Goal: Browse casually: Explore the website without a specific task or goal

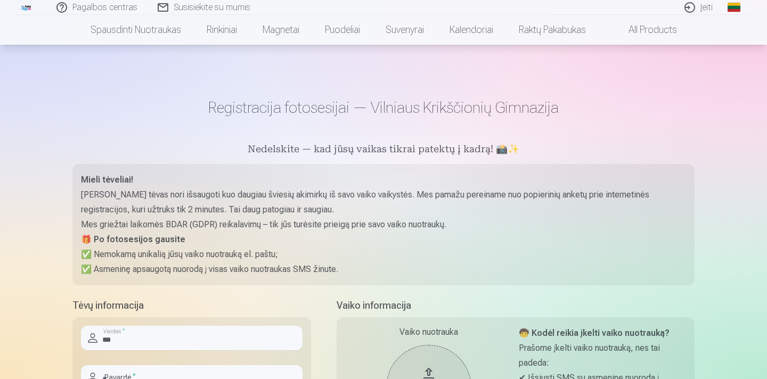
scroll to position [122, 0]
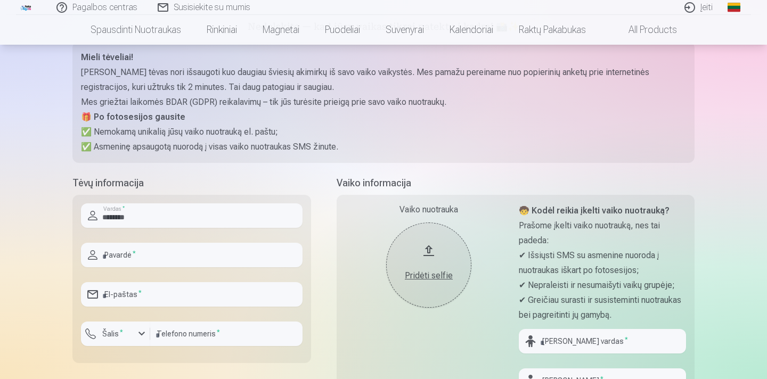
type input "********"
type input "*********"
click at [201, 294] on input "email" at bounding box center [192, 294] width 222 height 24
type input "**********"
click at [140, 333] on div "button" at bounding box center [141, 333] width 13 height 13
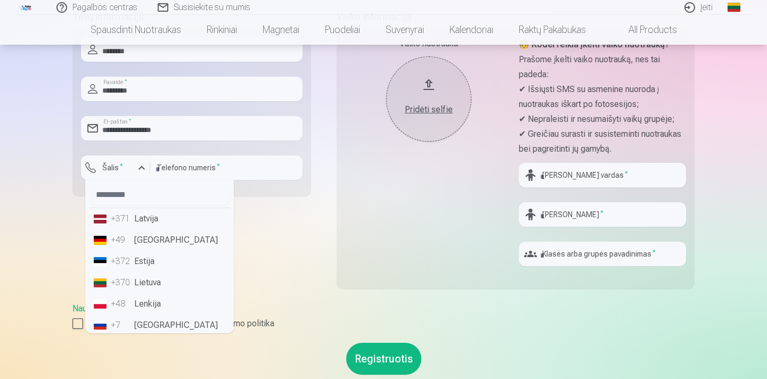
scroll to position [288, 0]
click at [152, 291] on li "+370 Lietuva" at bounding box center [159, 283] width 140 height 21
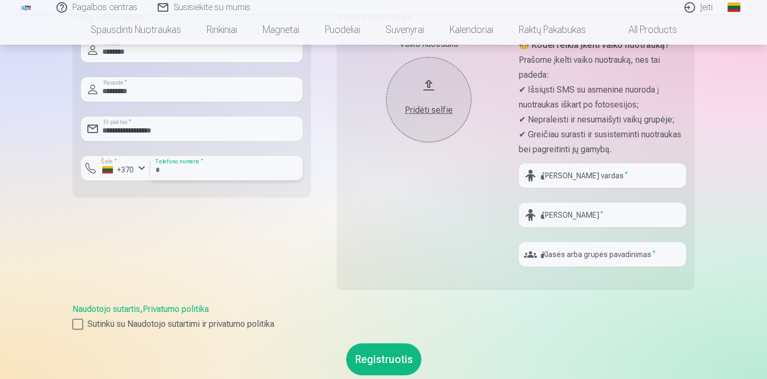
click at [208, 166] on input "number" at bounding box center [226, 168] width 152 height 24
type input "********"
click at [230, 233] on div "**********" at bounding box center [191, 156] width 239 height 293
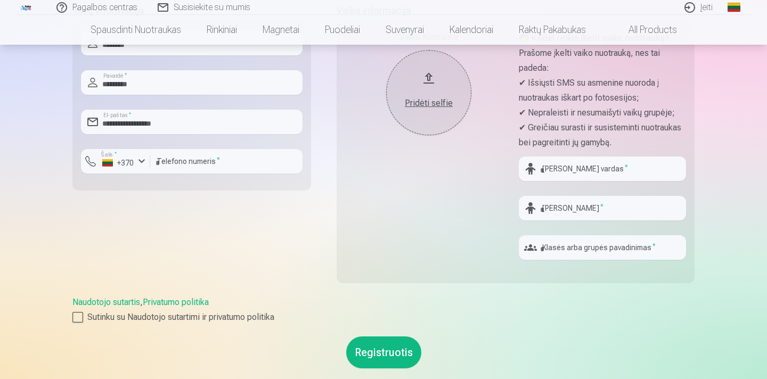
scroll to position [297, 0]
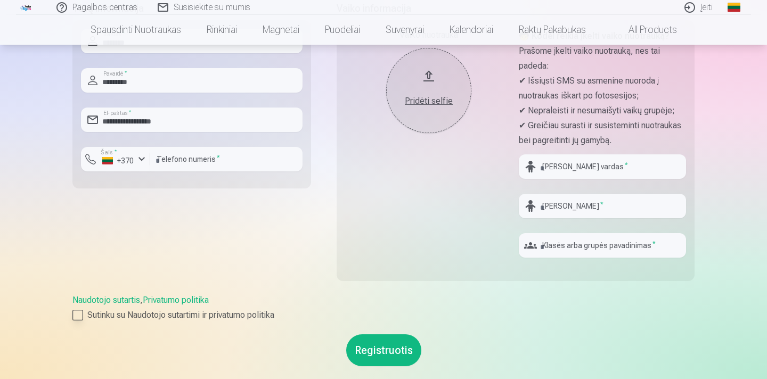
click at [82, 315] on div at bounding box center [77, 315] width 11 height 11
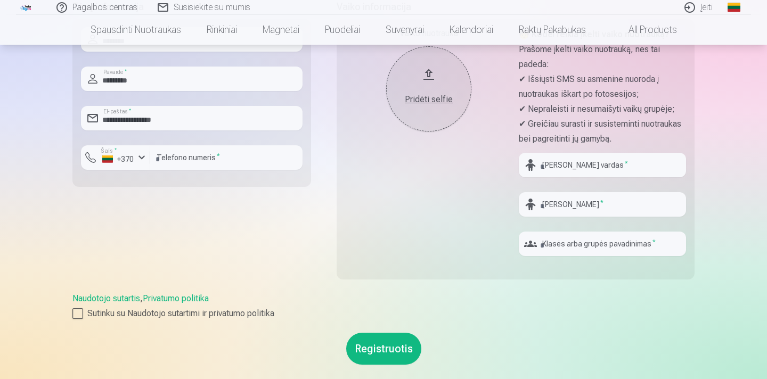
scroll to position [311, 0]
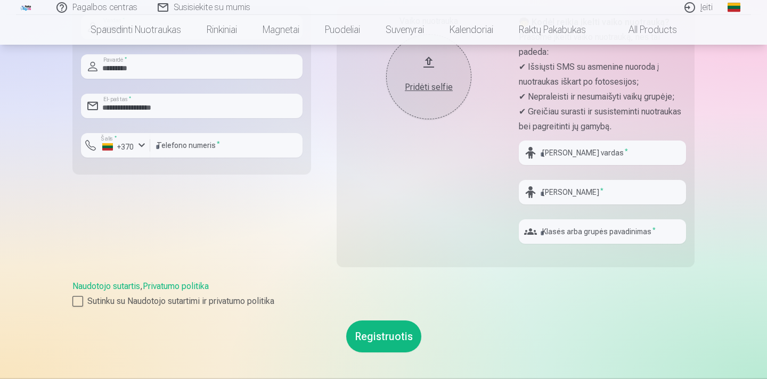
click at [372, 339] on button "Registruotis" at bounding box center [383, 337] width 75 height 32
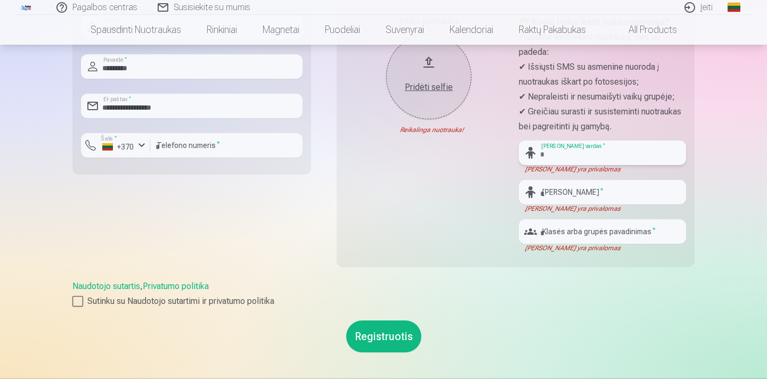
click at [612, 153] on input "text" at bounding box center [602, 153] width 167 height 24
type input "*"
type input "*******"
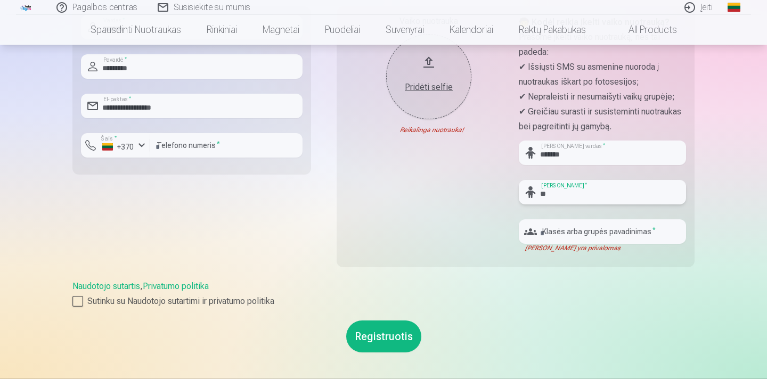
type input "*"
type input "*********"
click at [609, 230] on input "text" at bounding box center [602, 231] width 167 height 24
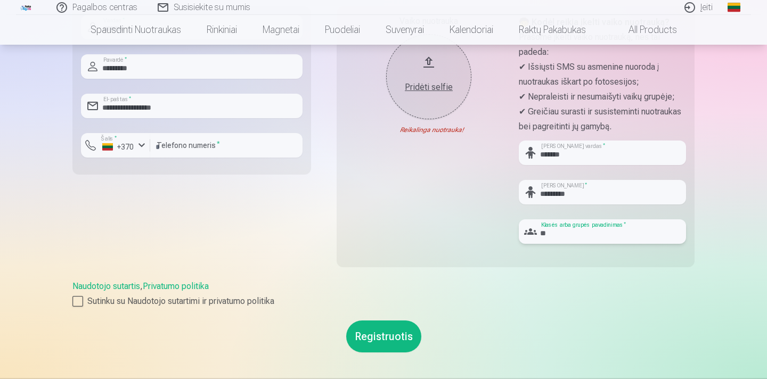
type input "*"
type input "**"
click at [383, 342] on button "Registruotis" at bounding box center [383, 337] width 75 height 32
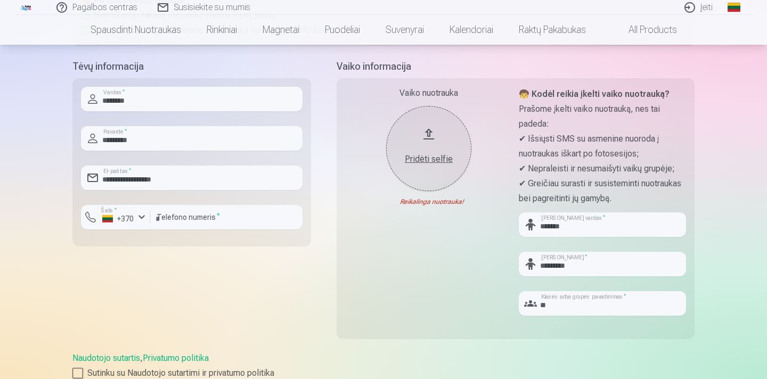
scroll to position [227, 0]
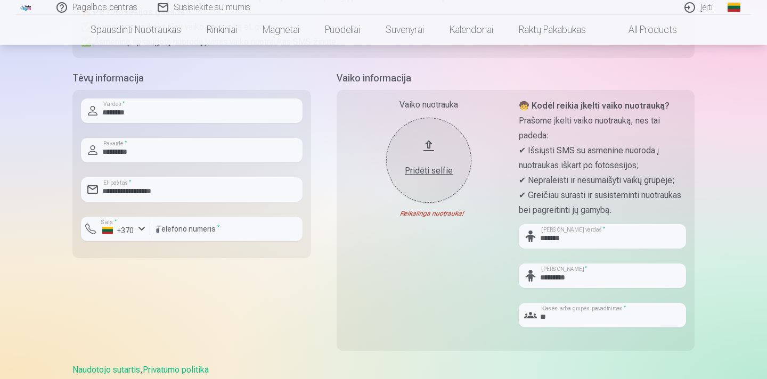
click at [434, 140] on button "Pridėti selfie" at bounding box center [428, 160] width 85 height 85
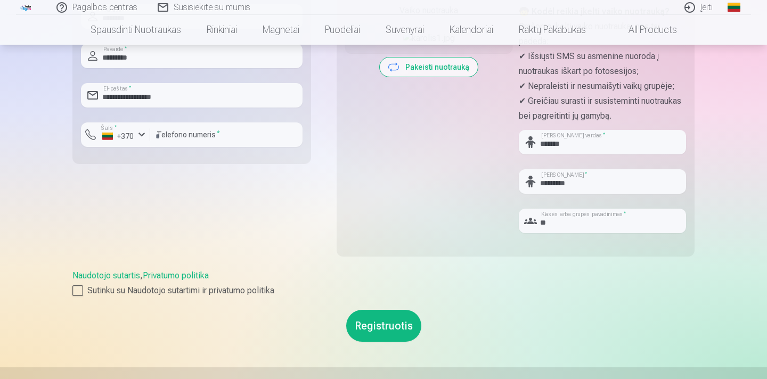
scroll to position [328, 0]
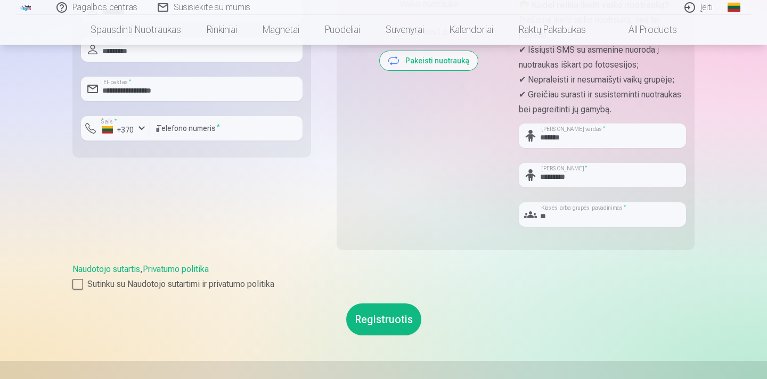
click at [382, 314] on button "Registruotis" at bounding box center [383, 320] width 75 height 32
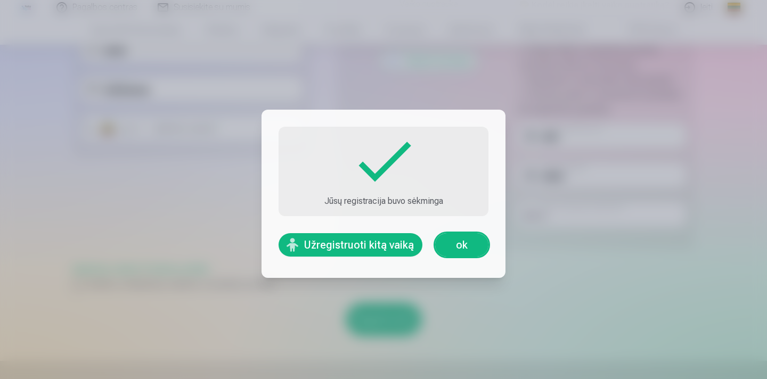
click at [397, 243] on button "Užregistruoti kitą vaiką" at bounding box center [350, 244] width 144 height 23
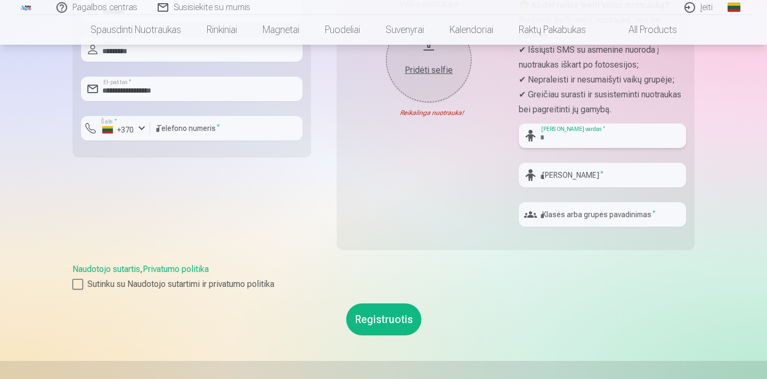
click at [552, 140] on input "text" at bounding box center [602, 136] width 167 height 24
type input "*********"
type input "*"
type input "**********"
type input "*"
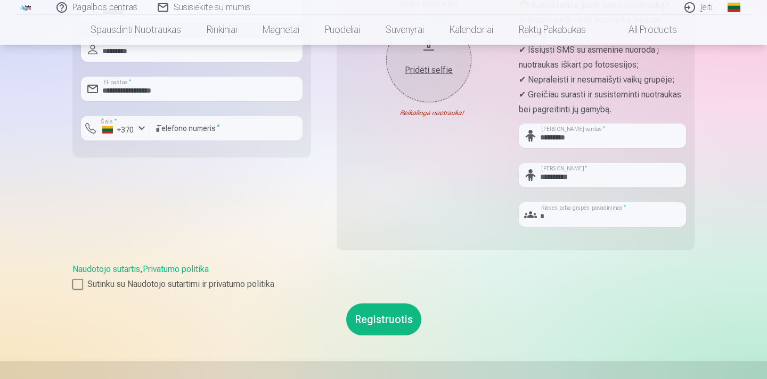
click at [413, 66] on div "Pridėti selfie" at bounding box center [429, 70] width 64 height 13
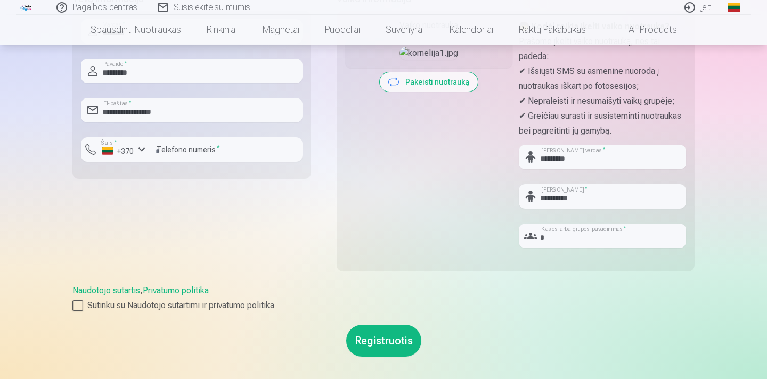
scroll to position [349, 0]
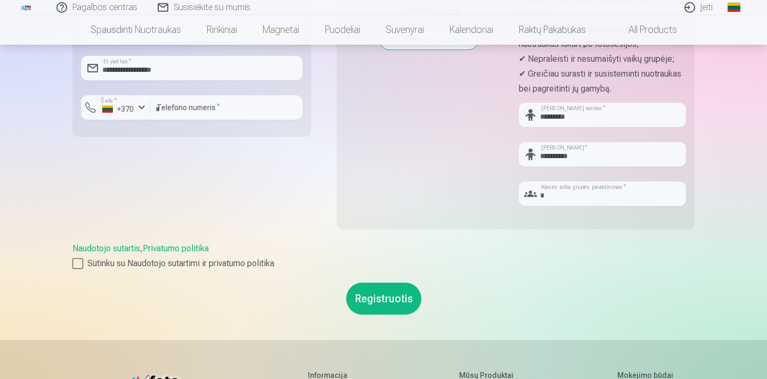
click at [395, 300] on button "Registruotis" at bounding box center [383, 299] width 75 height 32
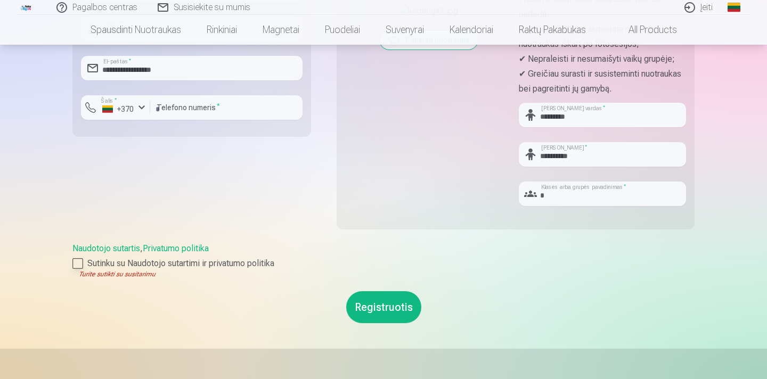
click at [76, 263] on div at bounding box center [77, 263] width 11 height 11
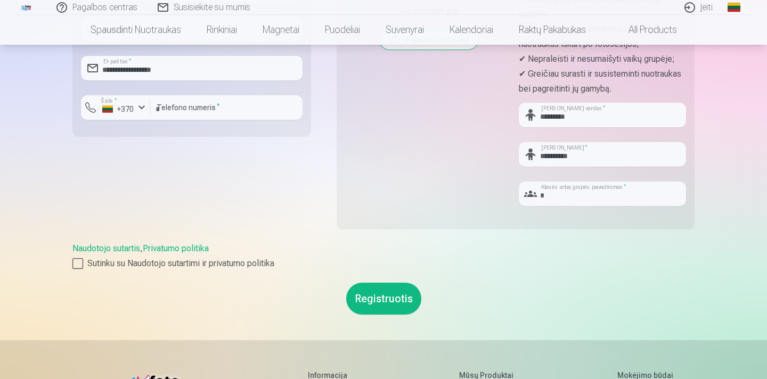
click at [363, 299] on button "Registruotis" at bounding box center [383, 299] width 75 height 32
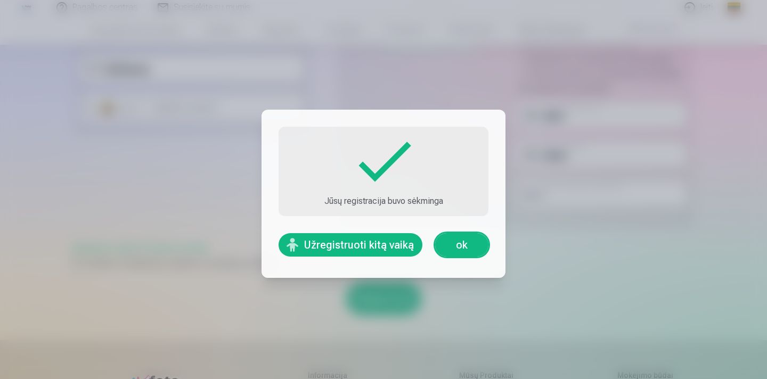
click at [467, 249] on link "ok" at bounding box center [461, 244] width 53 height 23
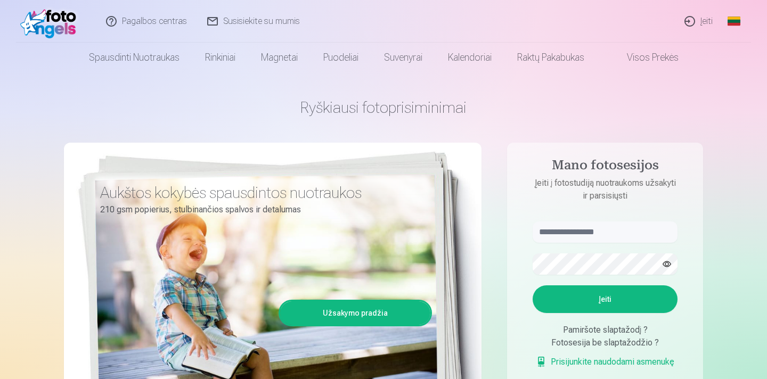
click at [704, 22] on link "Įeiti" at bounding box center [699, 21] width 48 height 43
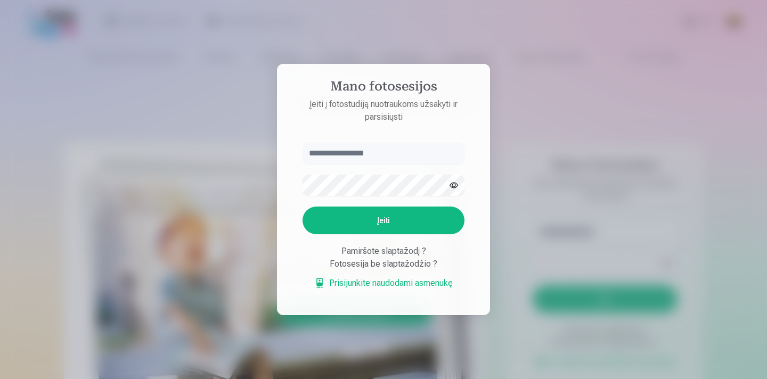
click at [584, 218] on div at bounding box center [383, 189] width 767 height 379
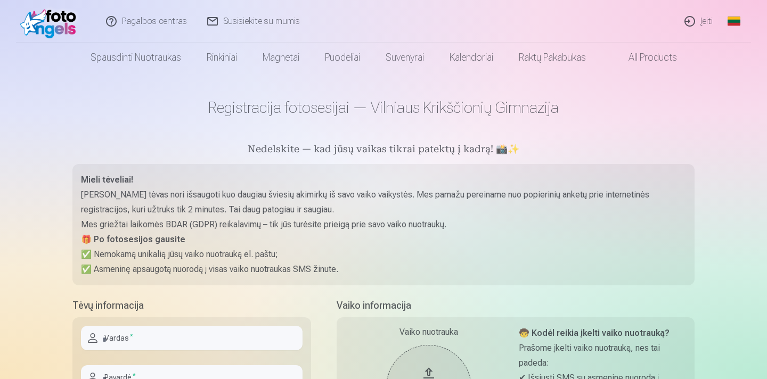
click at [703, 23] on link "Įeiti" at bounding box center [699, 21] width 48 height 43
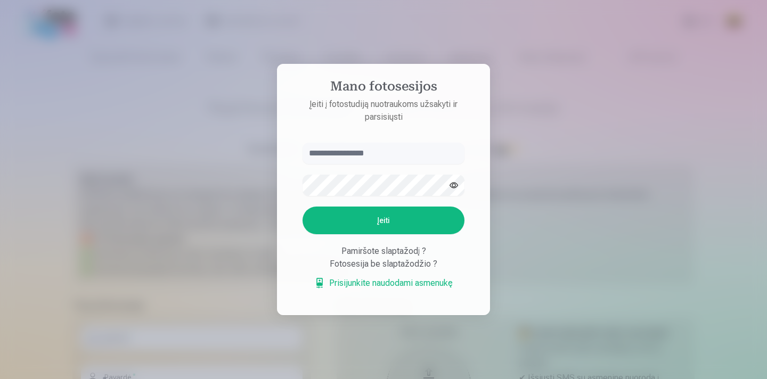
click at [441, 287] on link "Prisijunkite naudodami asmenukę" at bounding box center [383, 283] width 138 height 13
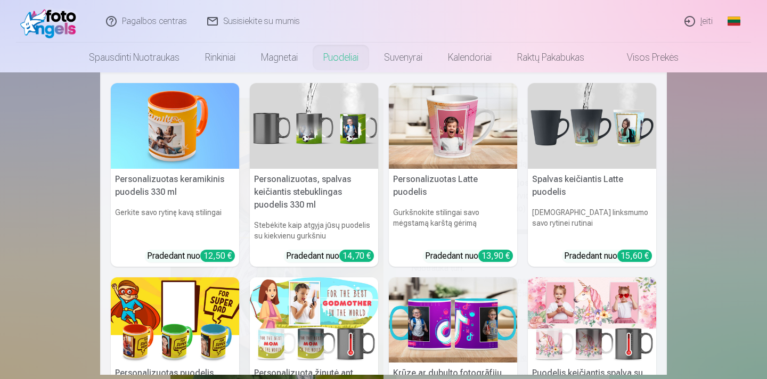
click at [350, 61] on link "Puodeliai" at bounding box center [340, 58] width 61 height 30
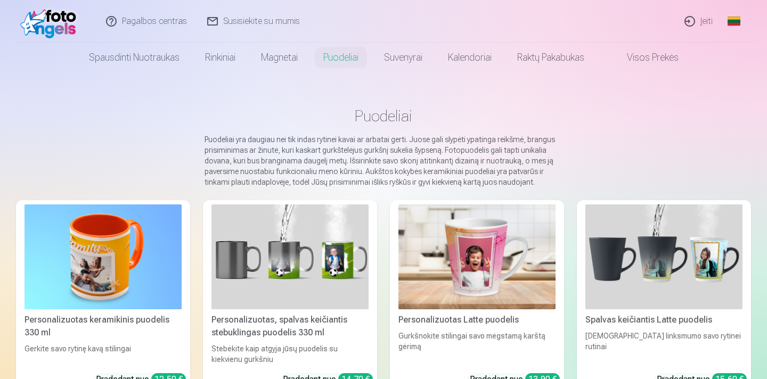
click at [131, 275] on img at bounding box center [102, 256] width 157 height 105
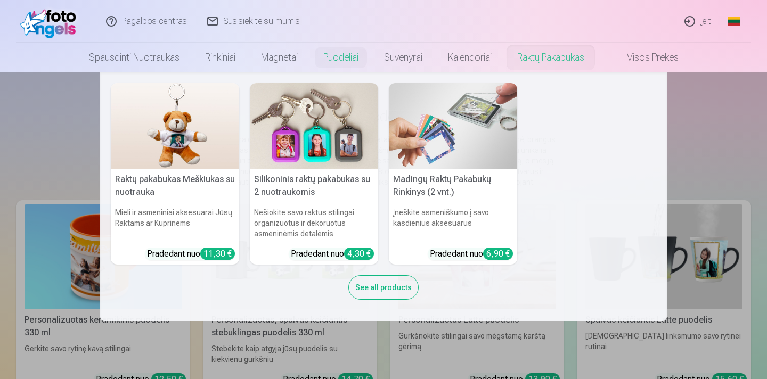
click at [566, 52] on link "Raktų pakabukas" at bounding box center [550, 58] width 93 height 30
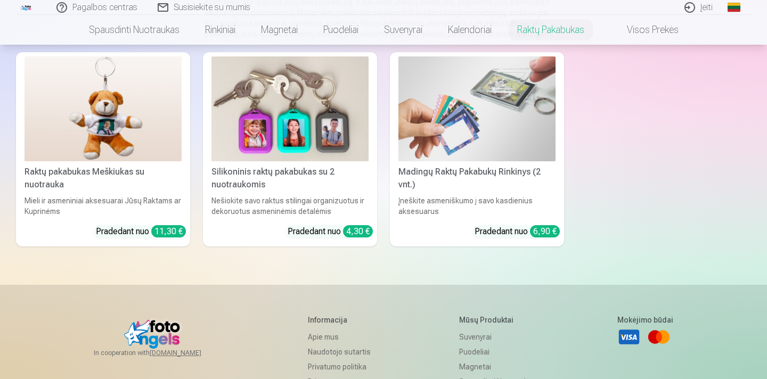
scroll to position [166, 0]
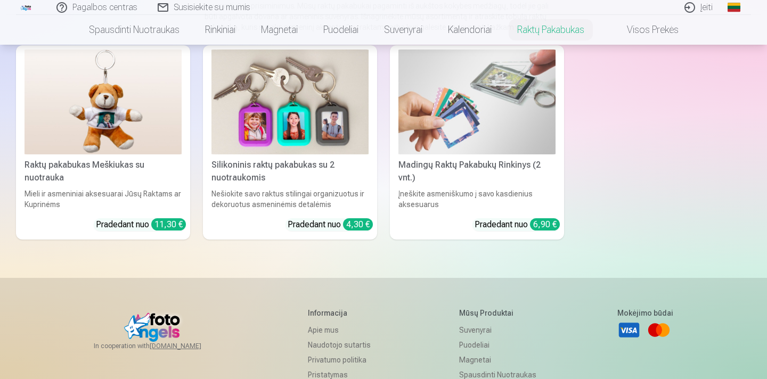
click at [466, 125] on img at bounding box center [476, 102] width 157 height 105
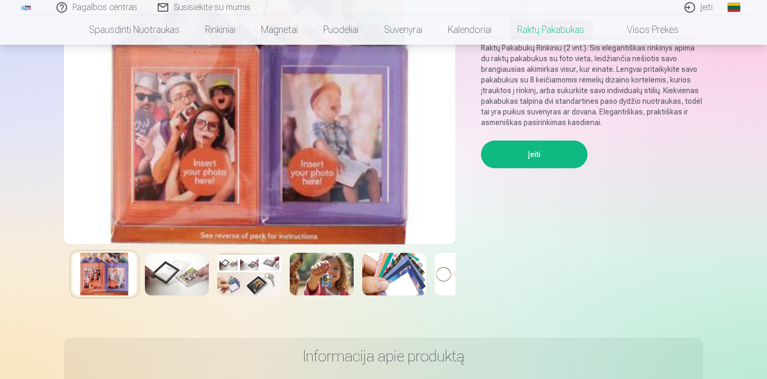
scroll to position [117, 0]
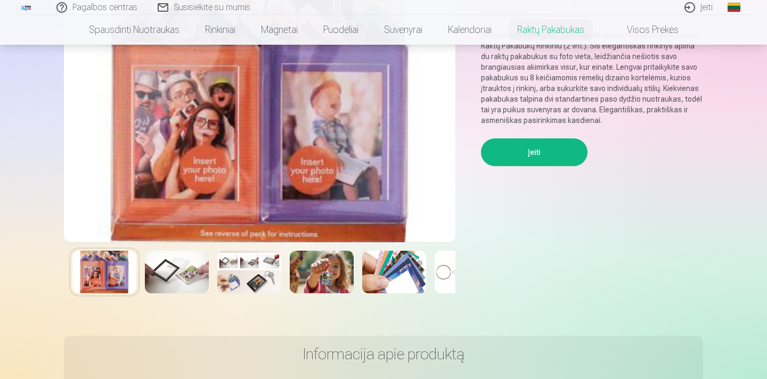
click at [178, 270] on img at bounding box center [177, 272] width 64 height 43
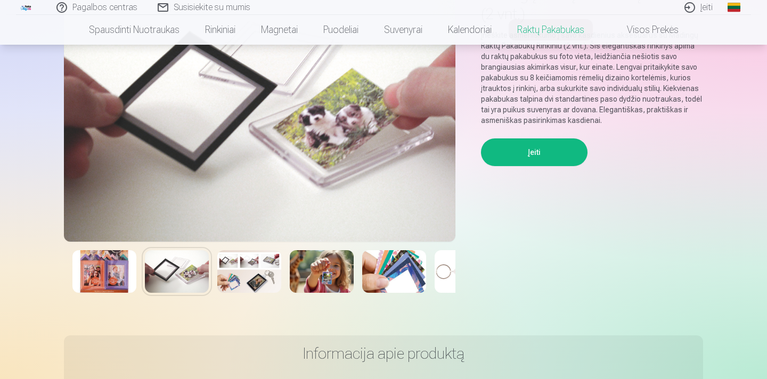
click at [229, 282] on img at bounding box center [249, 271] width 64 height 43
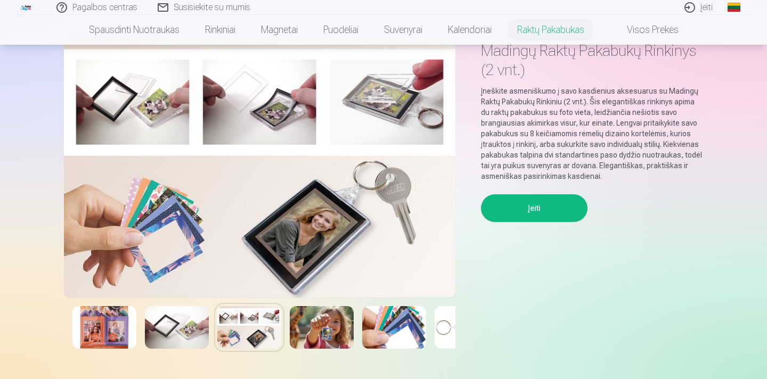
scroll to position [61, 0]
click at [317, 332] on img at bounding box center [322, 328] width 64 height 43
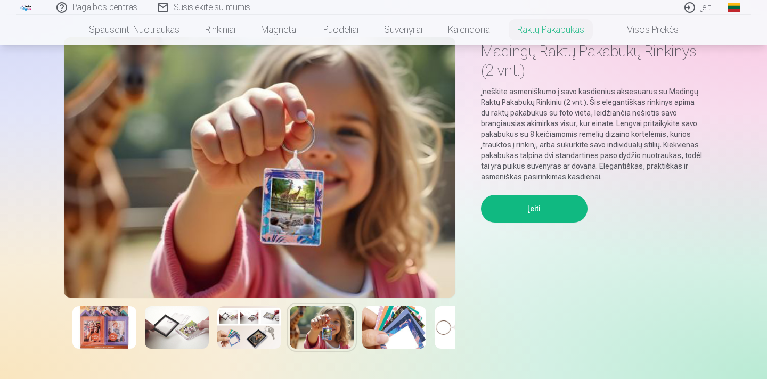
click at [383, 334] on img at bounding box center [394, 327] width 64 height 43
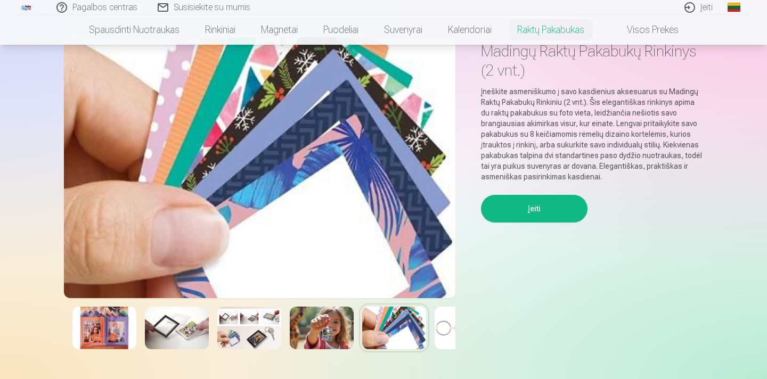
click at [441, 332] on img at bounding box center [466, 328] width 64 height 43
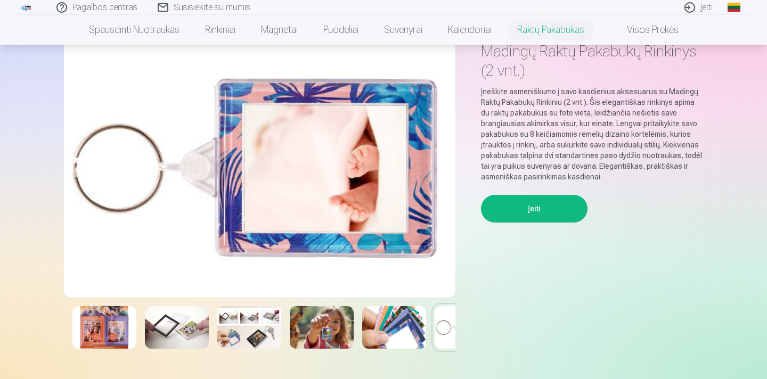
click at [360, 179] on img at bounding box center [259, 167] width 391 height 260
click at [100, 321] on img at bounding box center [104, 327] width 64 height 43
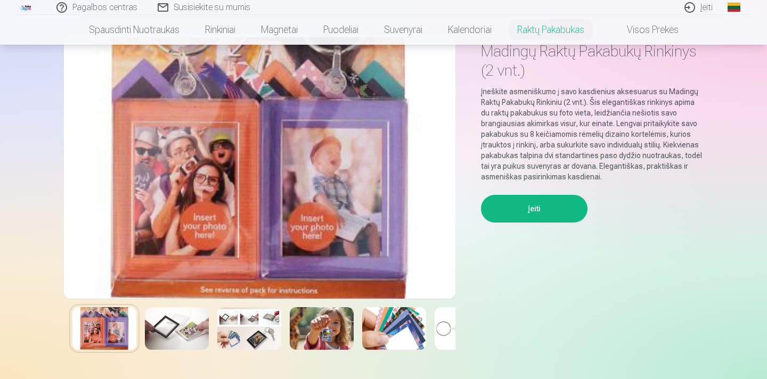
click at [188, 322] on img at bounding box center [177, 328] width 64 height 43
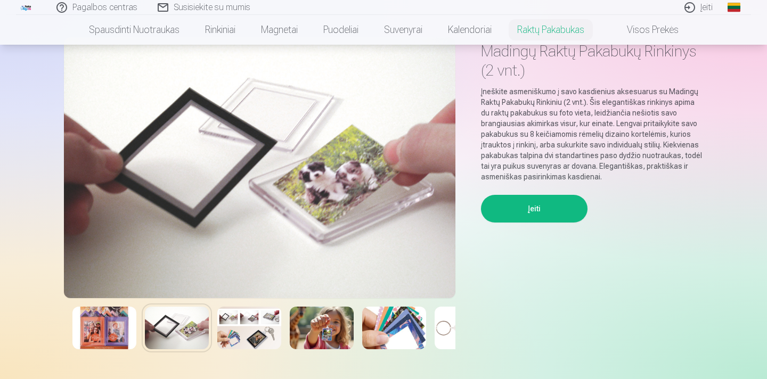
click at [248, 333] on img at bounding box center [249, 328] width 64 height 43
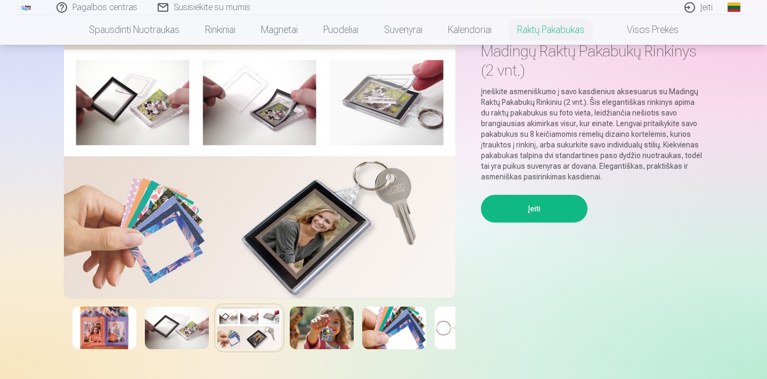
click at [300, 337] on img at bounding box center [322, 328] width 64 height 43
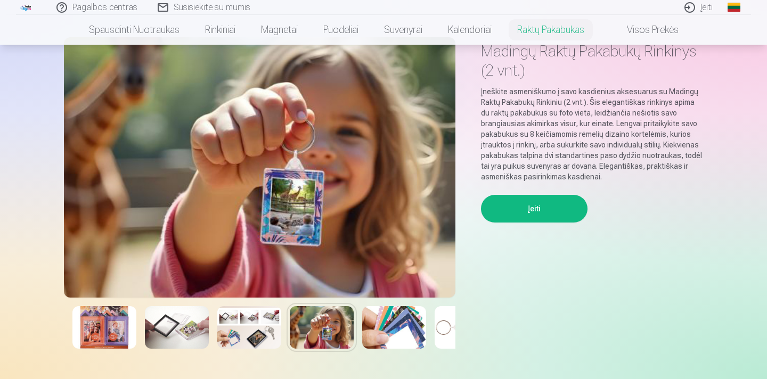
click at [385, 324] on img at bounding box center [394, 327] width 64 height 43
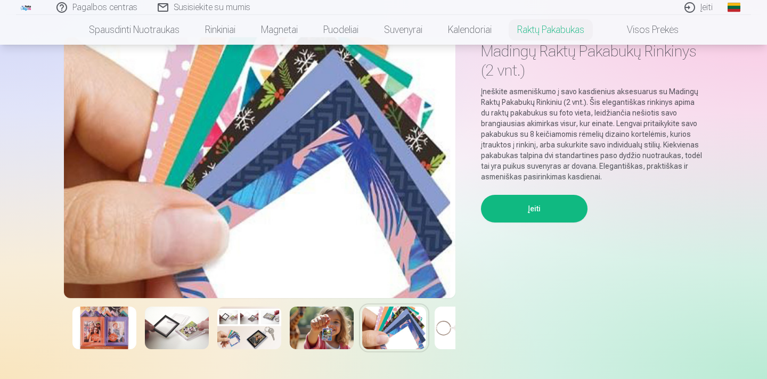
click at [442, 330] on img at bounding box center [466, 328] width 64 height 43
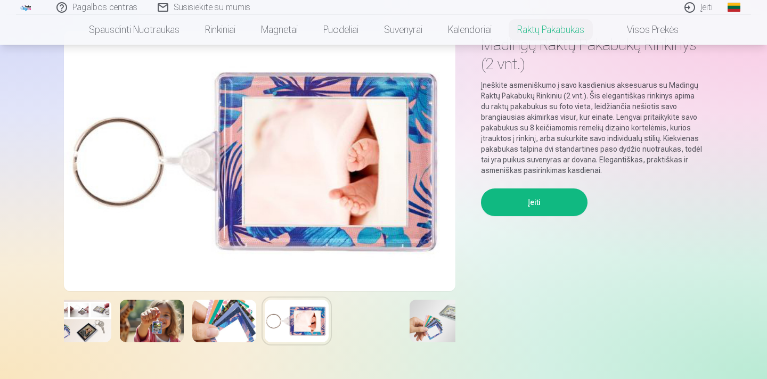
scroll to position [0, 196]
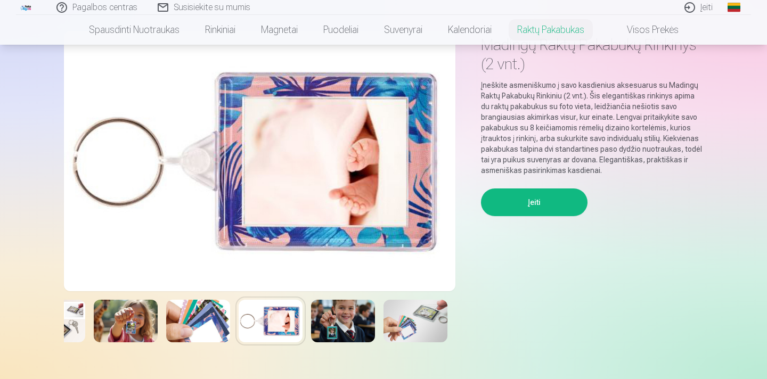
click at [345, 324] on img at bounding box center [343, 321] width 64 height 43
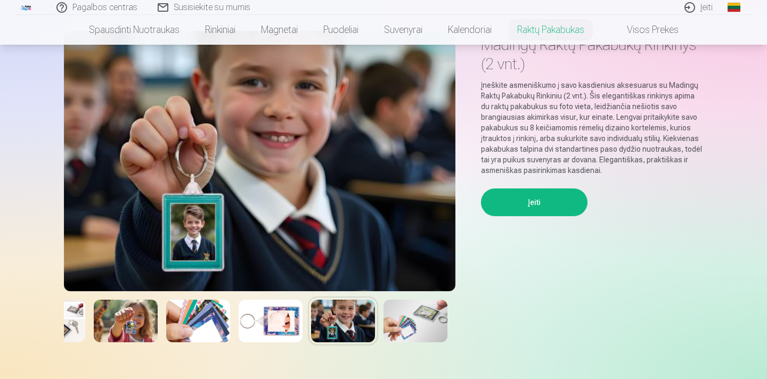
click at [430, 313] on img at bounding box center [415, 321] width 64 height 43
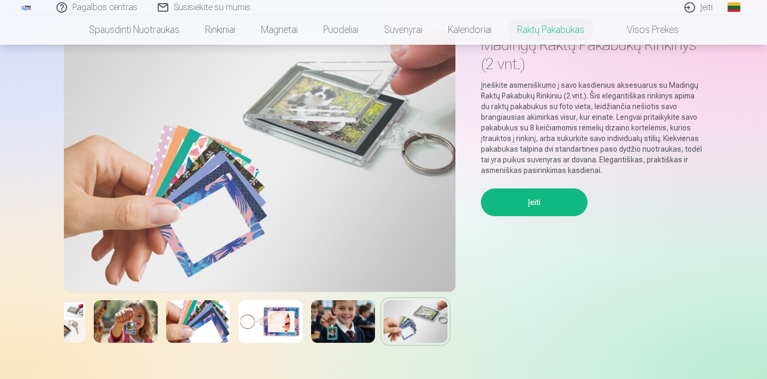
click at [357, 316] on img at bounding box center [343, 321] width 64 height 43
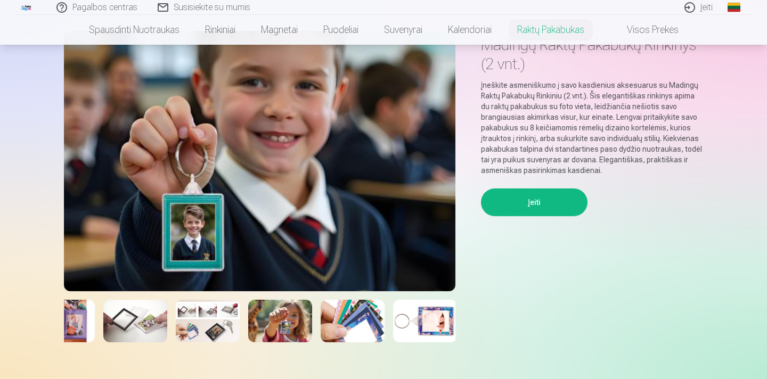
scroll to position [0, 0]
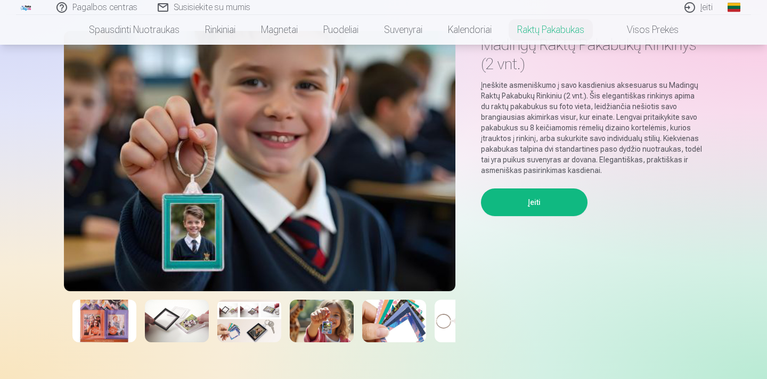
click at [102, 332] on img at bounding box center [104, 321] width 64 height 43
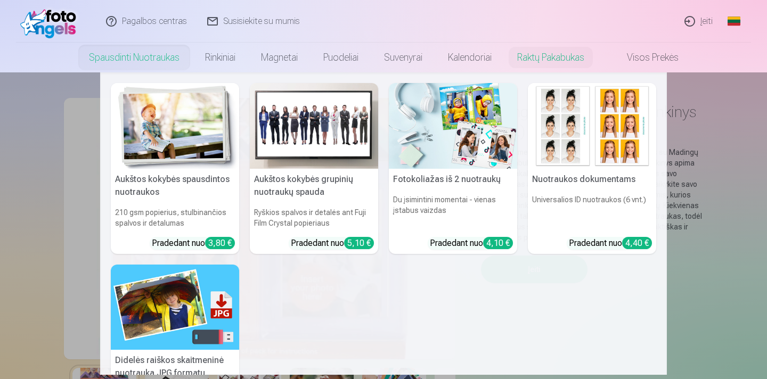
click at [159, 56] on link "Spausdinti nuotraukas" at bounding box center [134, 58] width 116 height 30
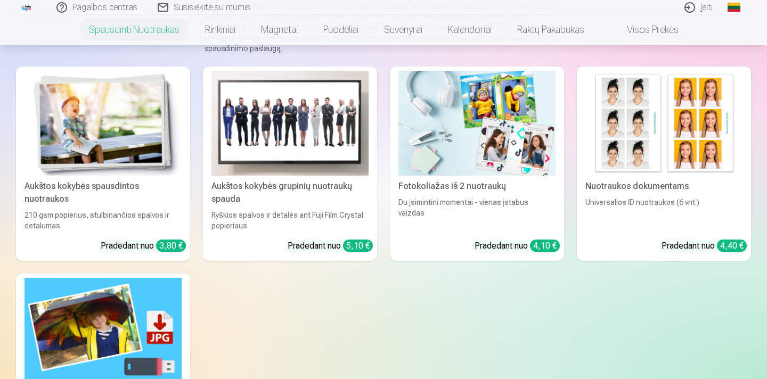
scroll to position [141, 0]
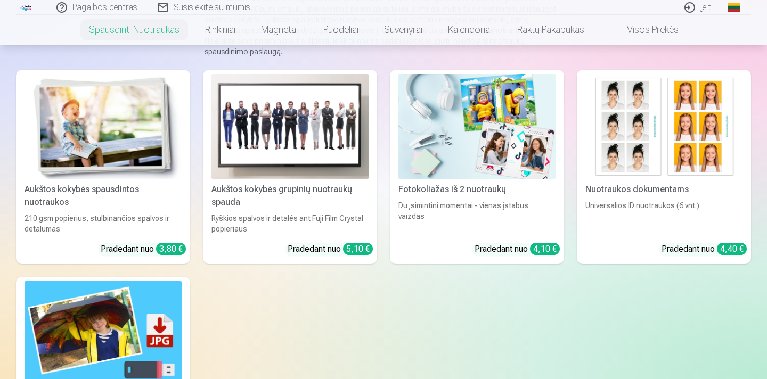
click at [114, 183] on div "Aukštos kokybės spausdintos nuotraukos" at bounding box center [103, 196] width 166 height 26
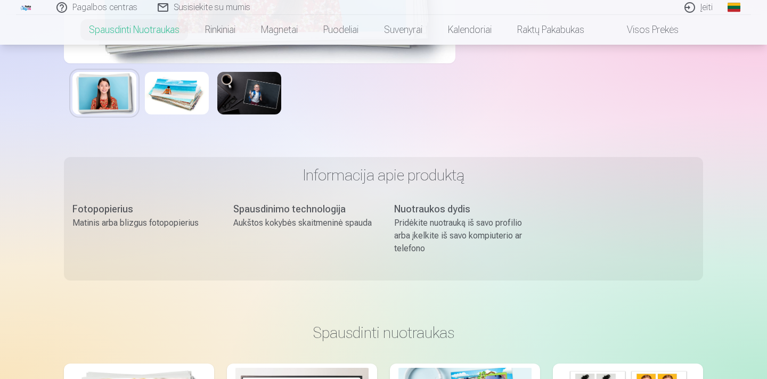
scroll to position [297, 0]
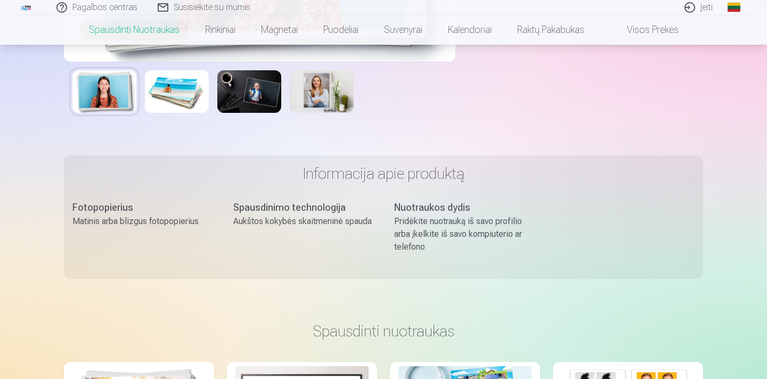
click at [423, 219] on div "Pridėkite nuotrauką iš savo profilio arba įkelkite iš savo kompiuterio ar telef…" at bounding box center [464, 234] width 140 height 38
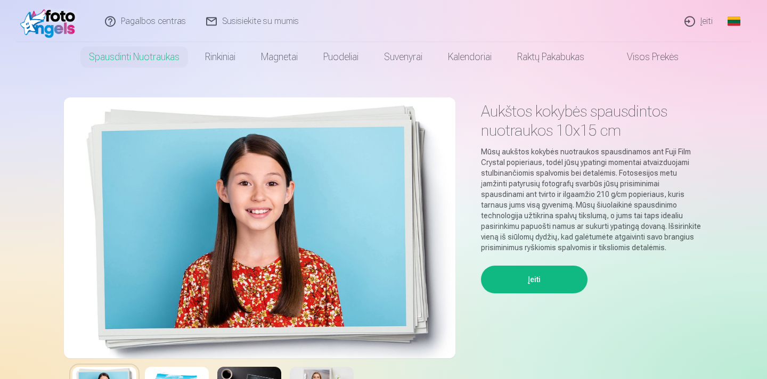
scroll to position [0, 0]
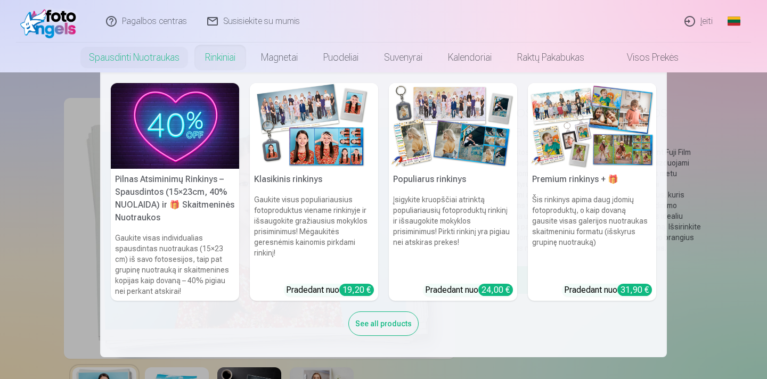
click at [225, 61] on link "Rinkiniai" at bounding box center [220, 58] width 56 height 30
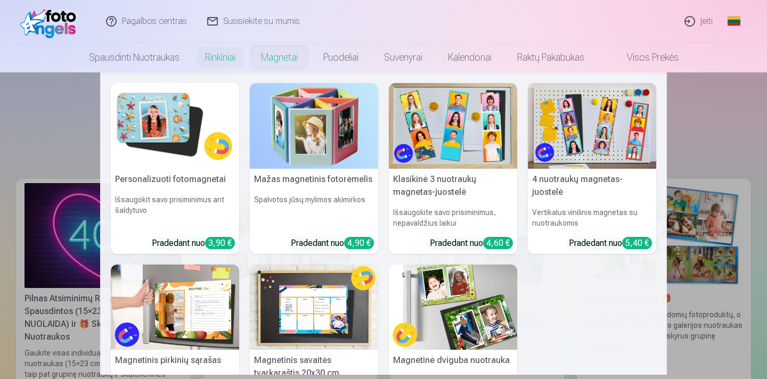
click at [282, 57] on link "Magnetai" at bounding box center [279, 58] width 62 height 30
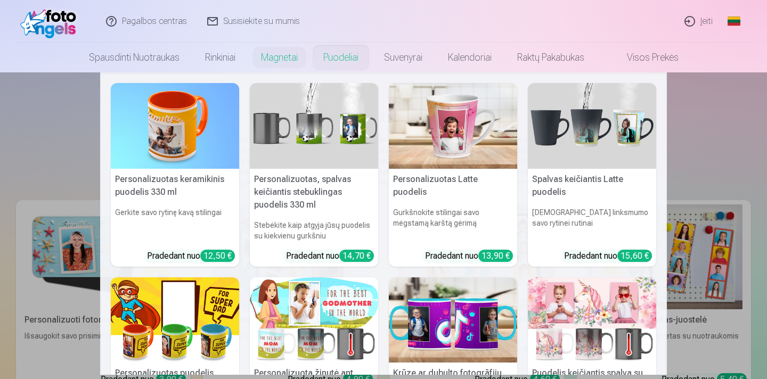
click at [350, 53] on link "Puodeliai" at bounding box center [340, 58] width 61 height 30
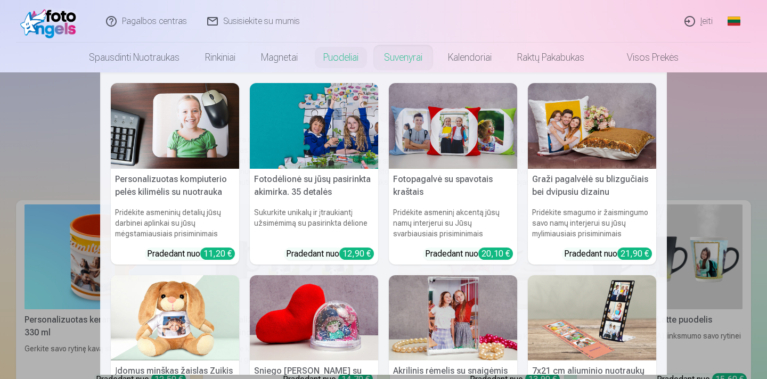
click at [409, 59] on link "Suvenyrai" at bounding box center [403, 58] width 64 height 30
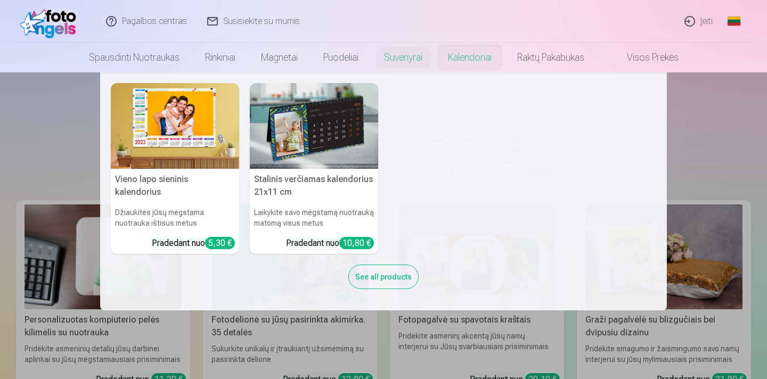
click at [479, 53] on link "Kalendoriai" at bounding box center [469, 58] width 69 height 30
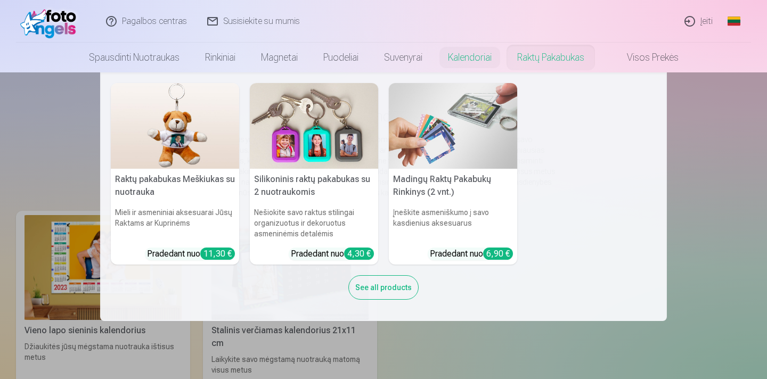
click at [542, 54] on link "Raktų pakabukas" at bounding box center [550, 58] width 93 height 30
